Goal: Information Seeking & Learning: Learn about a topic

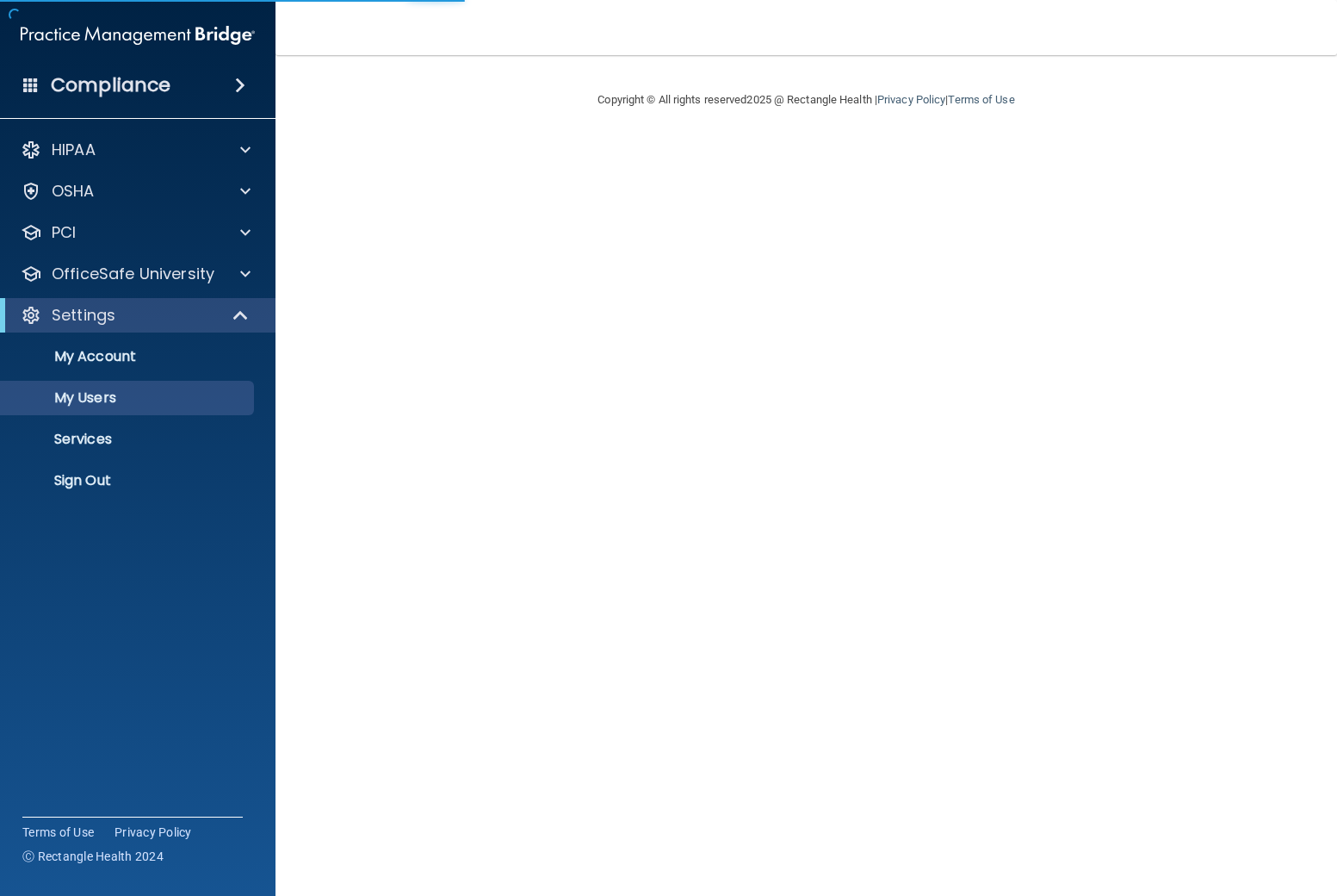
select select "20"
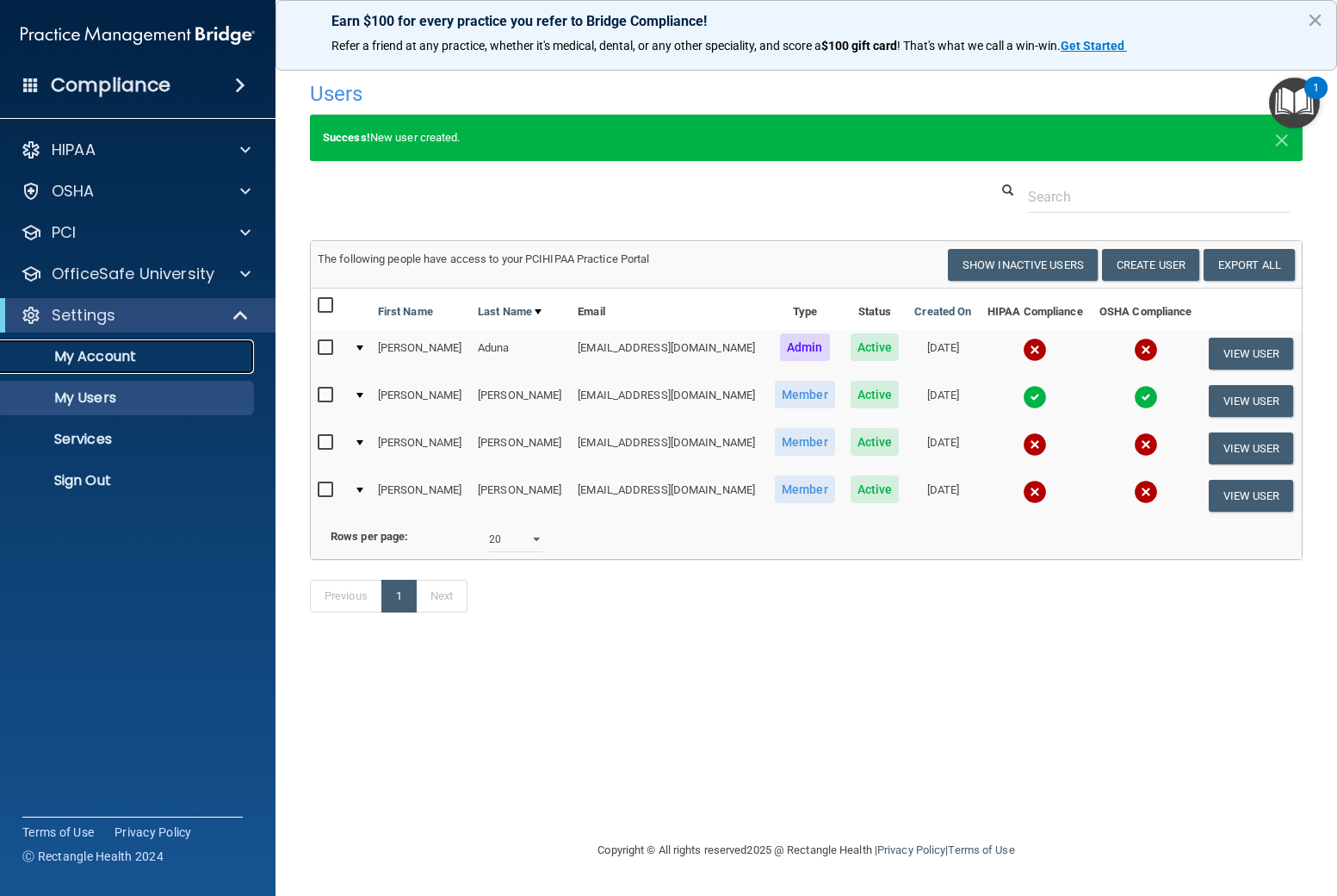
click at [88, 365] on p "My Account" at bounding box center [129, 357] width 235 height 17
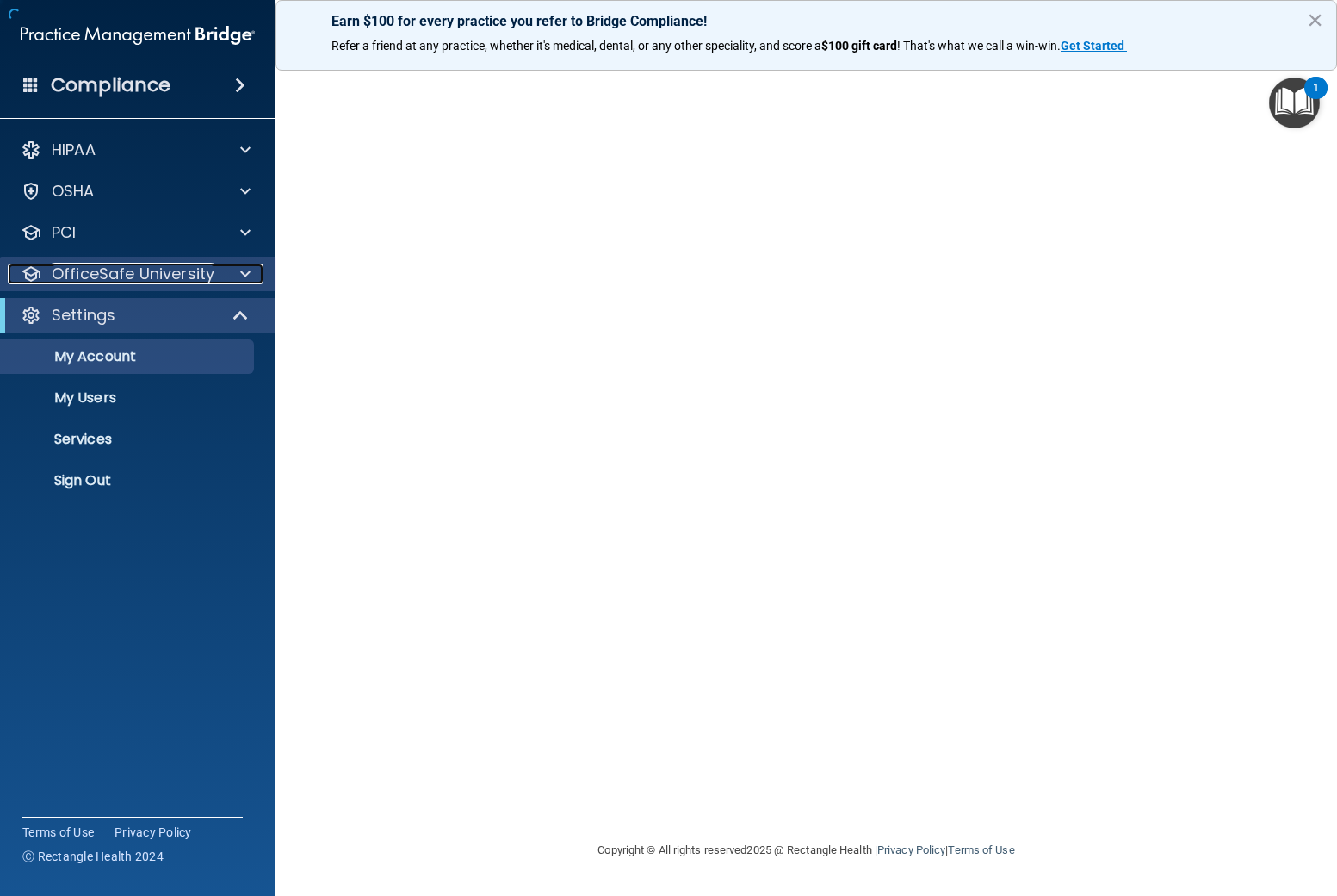
click at [115, 272] on p "OfficeSafe University" at bounding box center [133, 273] width 163 height 20
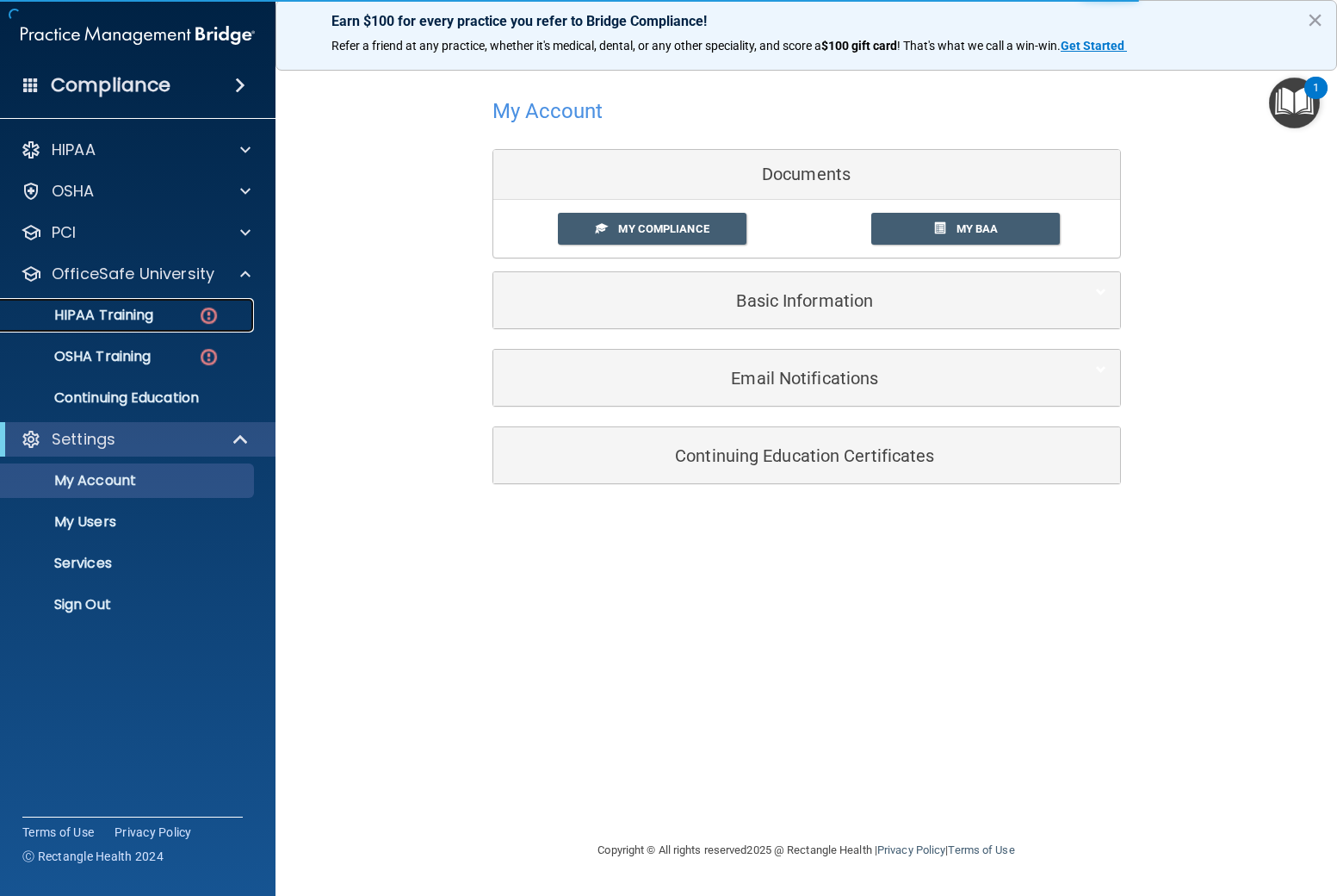
click at [110, 312] on p "HIPAA Training" at bounding box center [83, 316] width 142 height 17
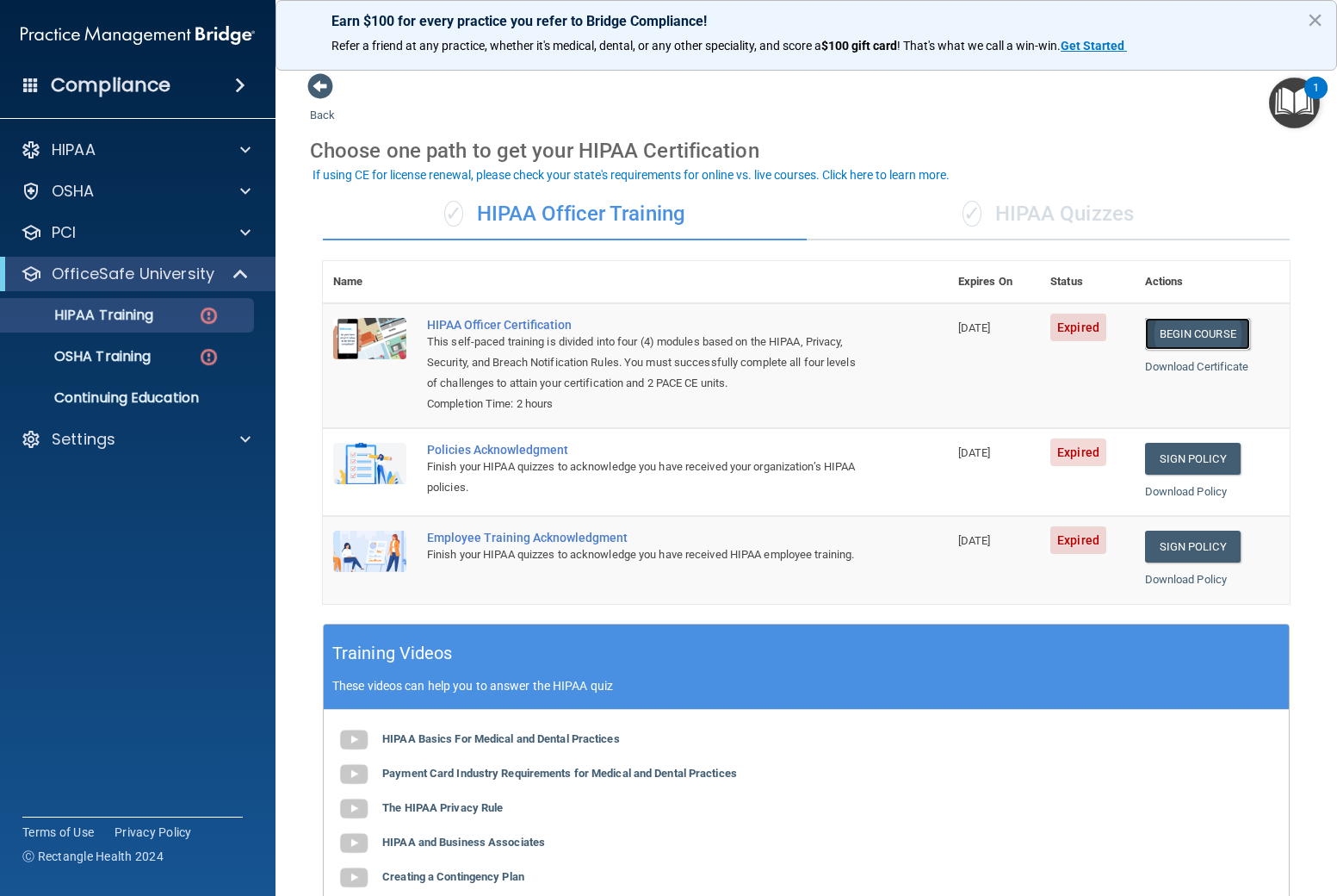
click at [1213, 337] on link "Begin Course" at bounding box center [1198, 333] width 105 height 32
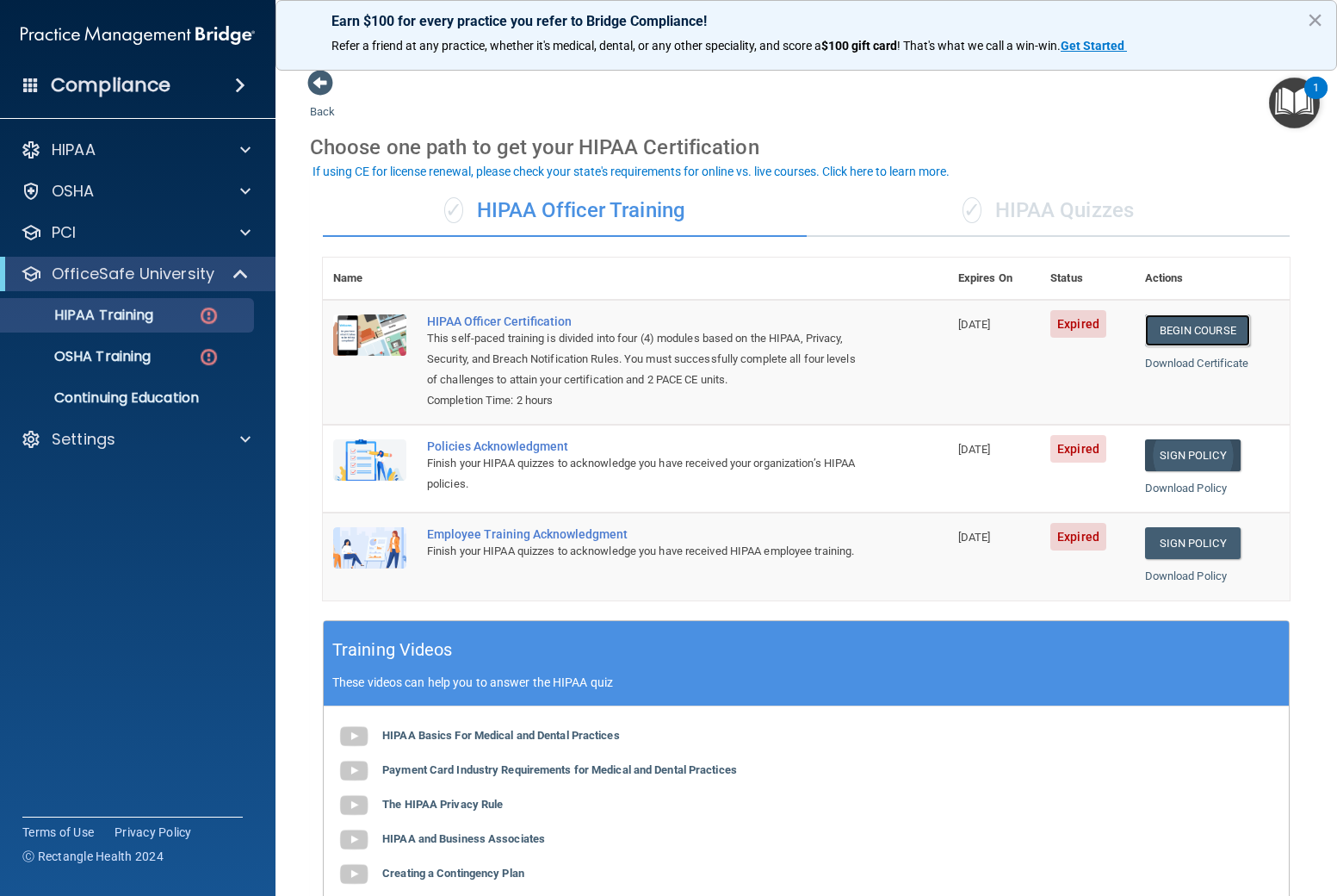
scroll to position [5, 0]
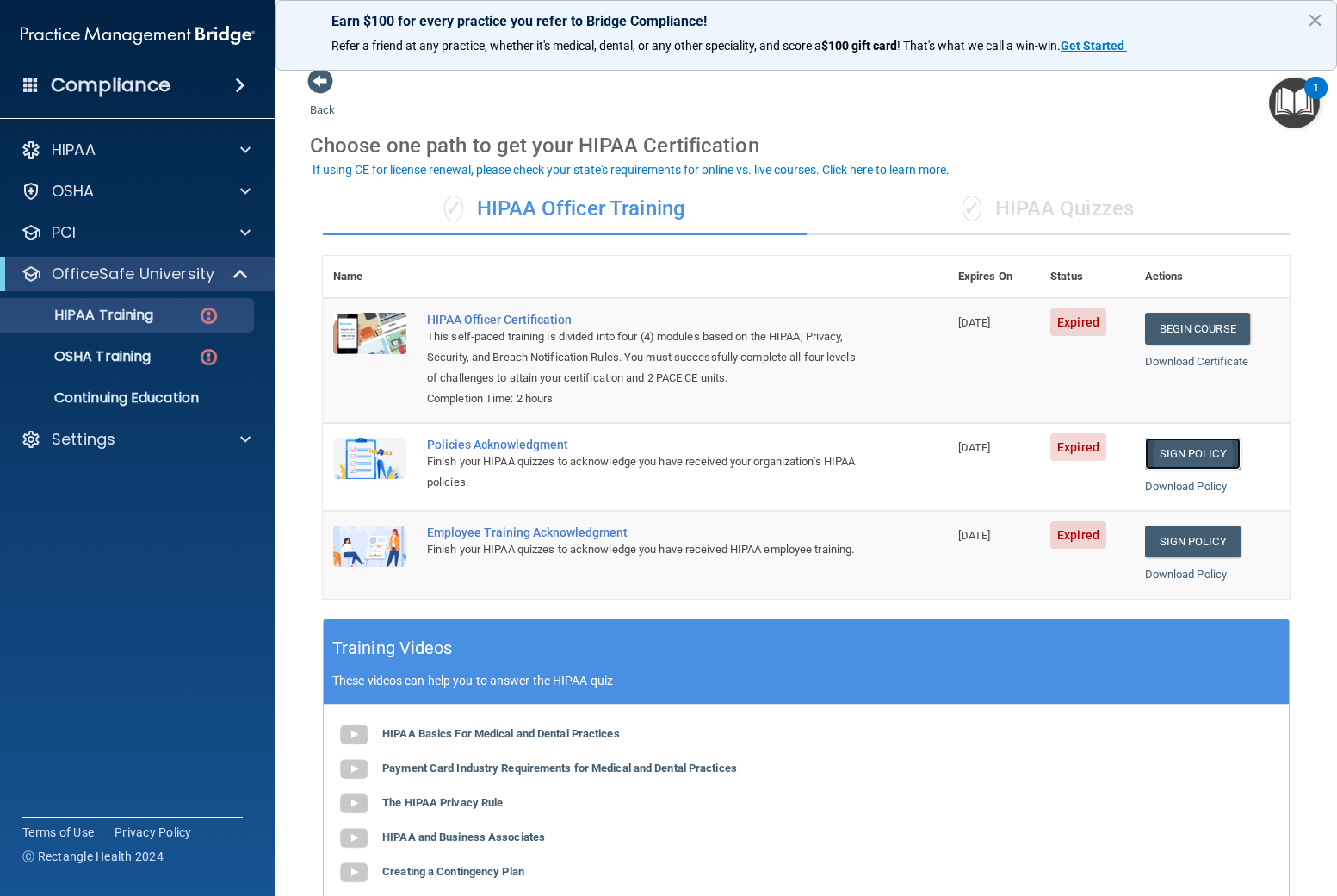
click at [1202, 456] on link "Sign Policy" at bounding box center [1193, 453] width 95 height 32
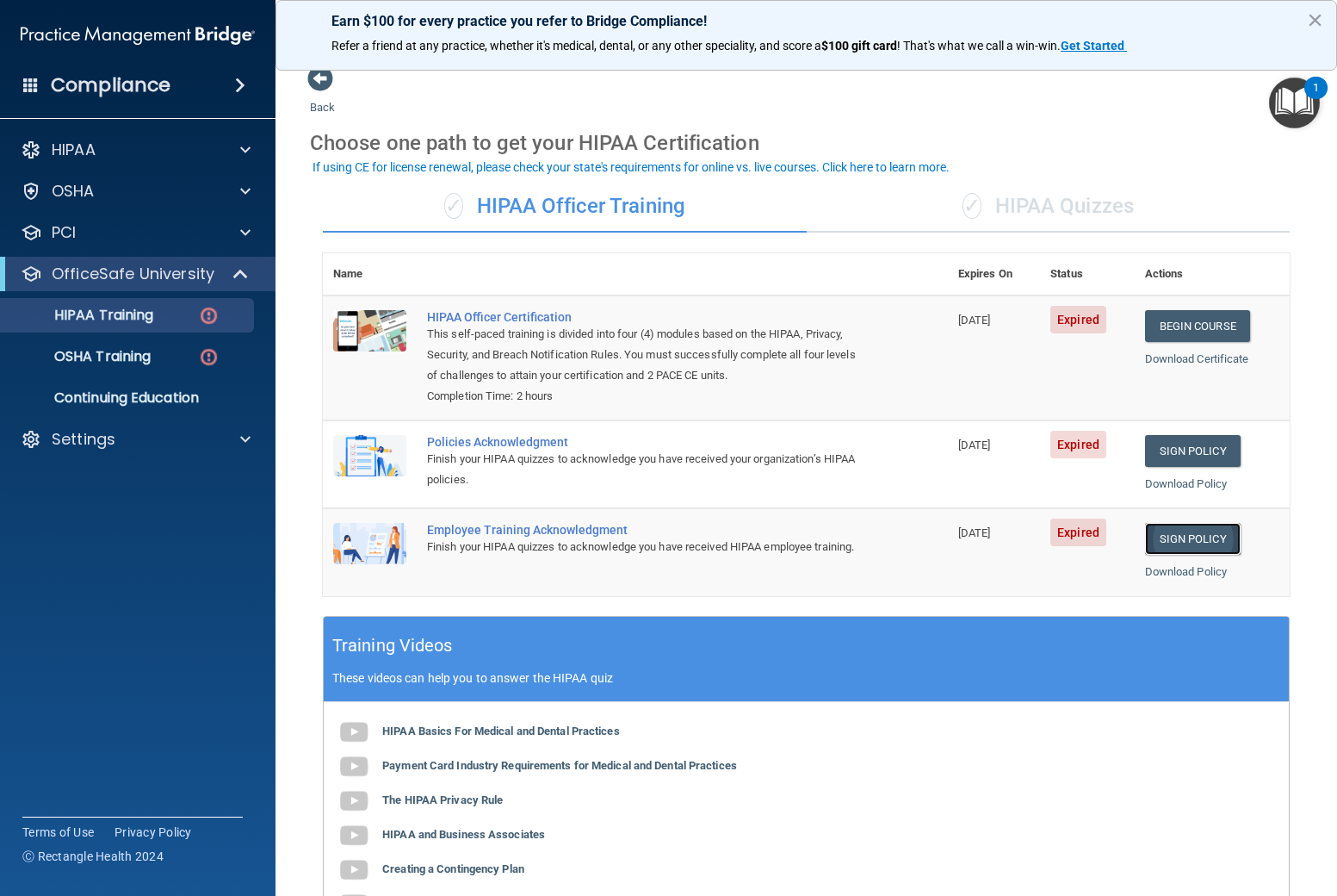
click at [1178, 540] on link "Sign Policy" at bounding box center [1193, 538] width 95 height 32
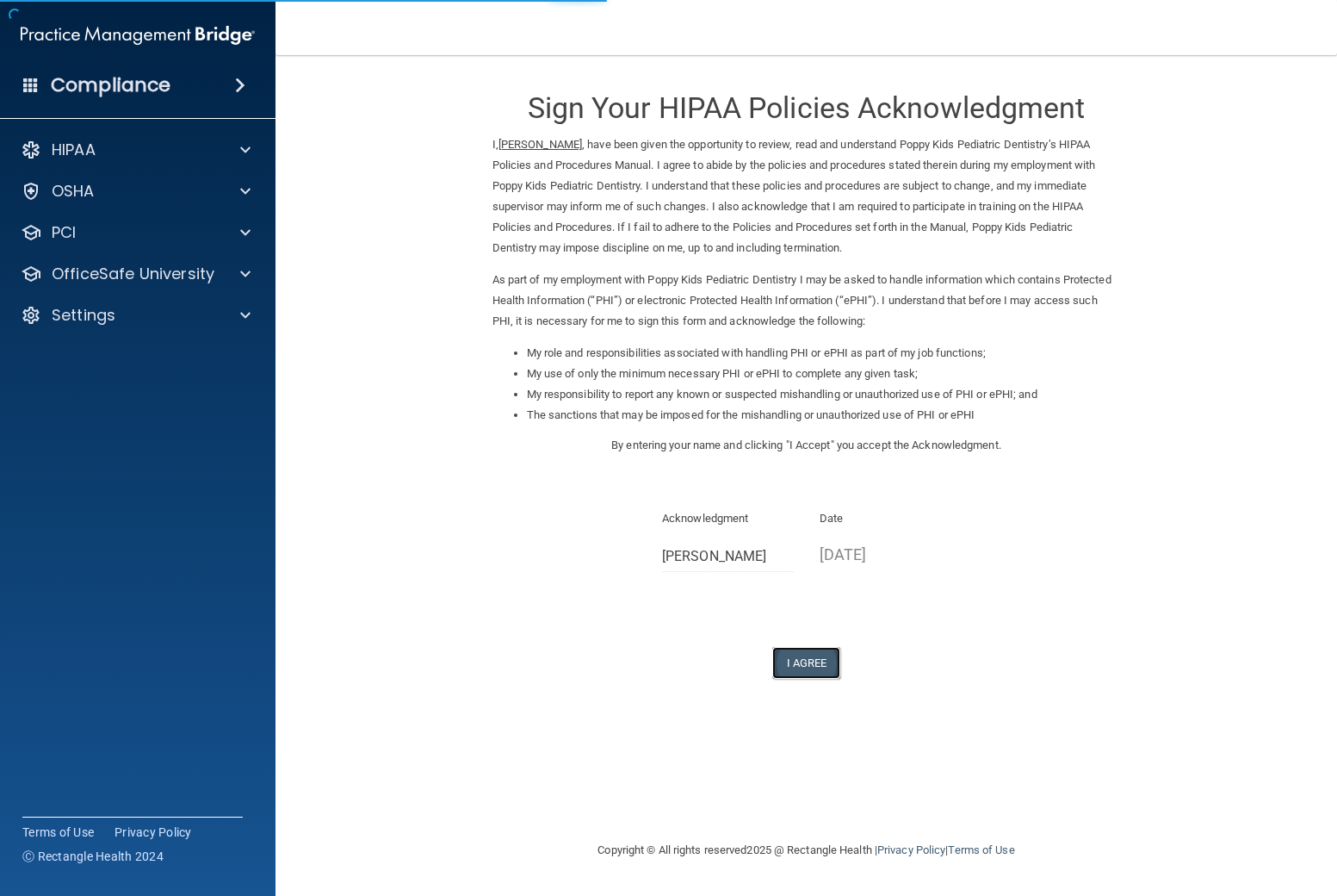
click at [791, 655] on button "I Agree" at bounding box center [806, 663] width 69 height 32
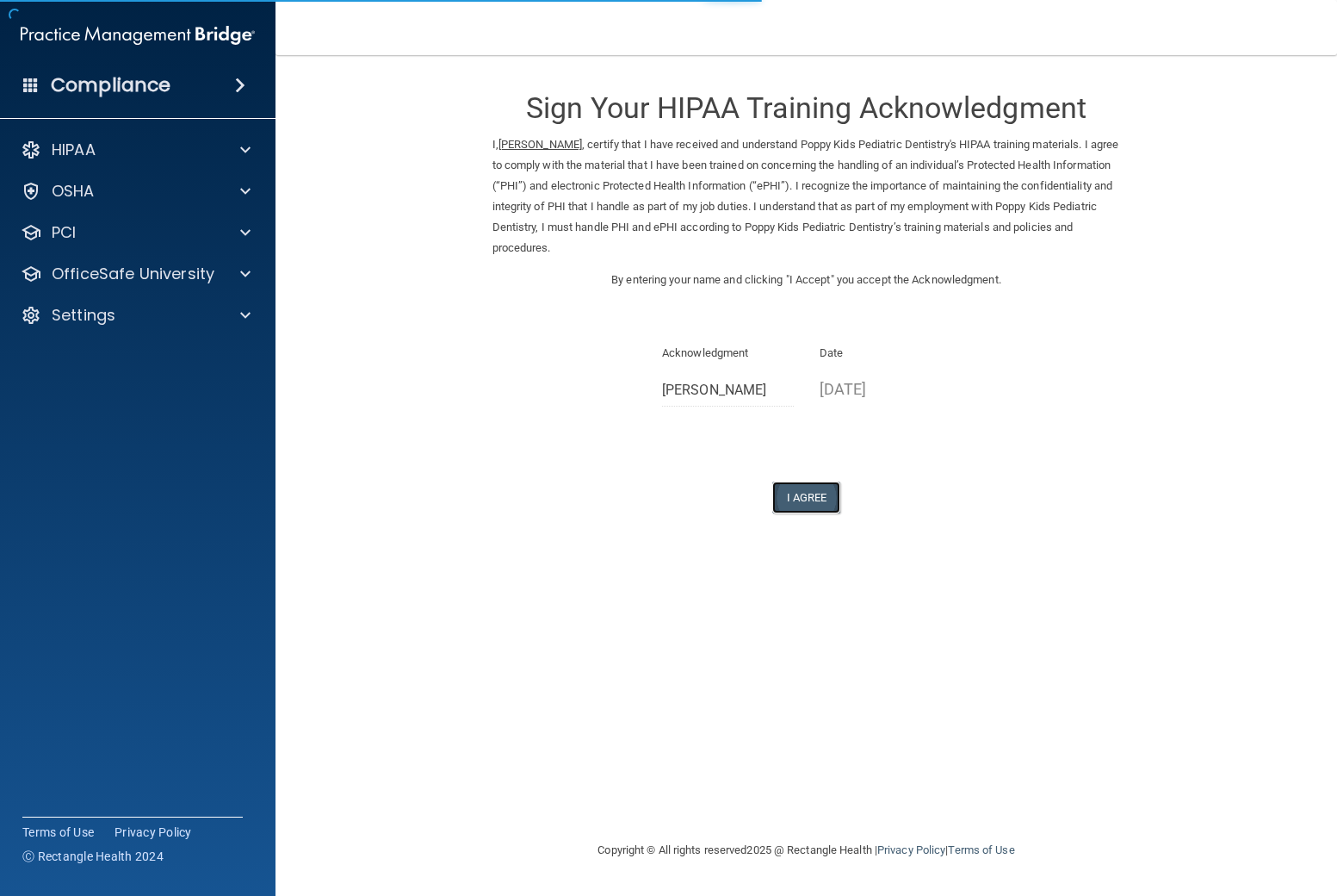
click at [812, 493] on button "I Agree" at bounding box center [806, 497] width 69 height 32
